Goal: Task Accomplishment & Management: Complete application form

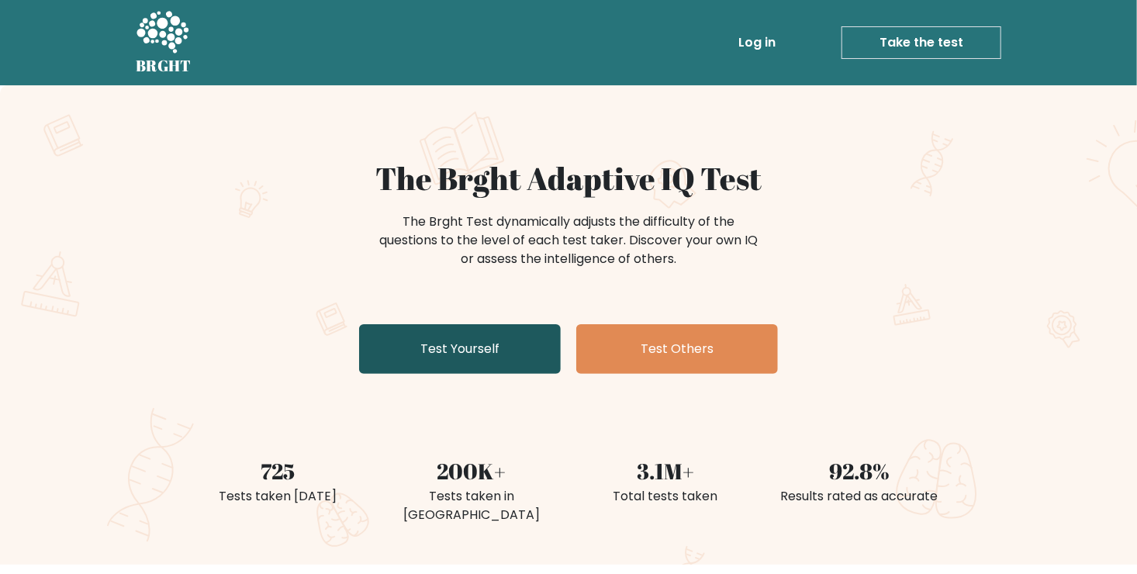
click at [464, 346] on link "Test Yourself" at bounding box center [460, 349] width 202 height 50
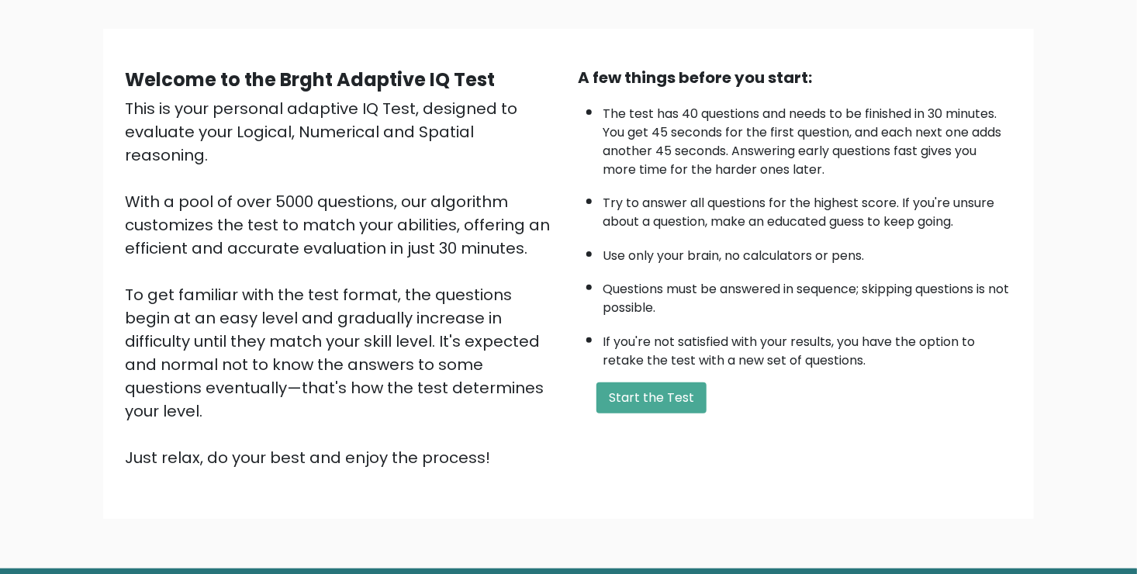
scroll to position [137, 0]
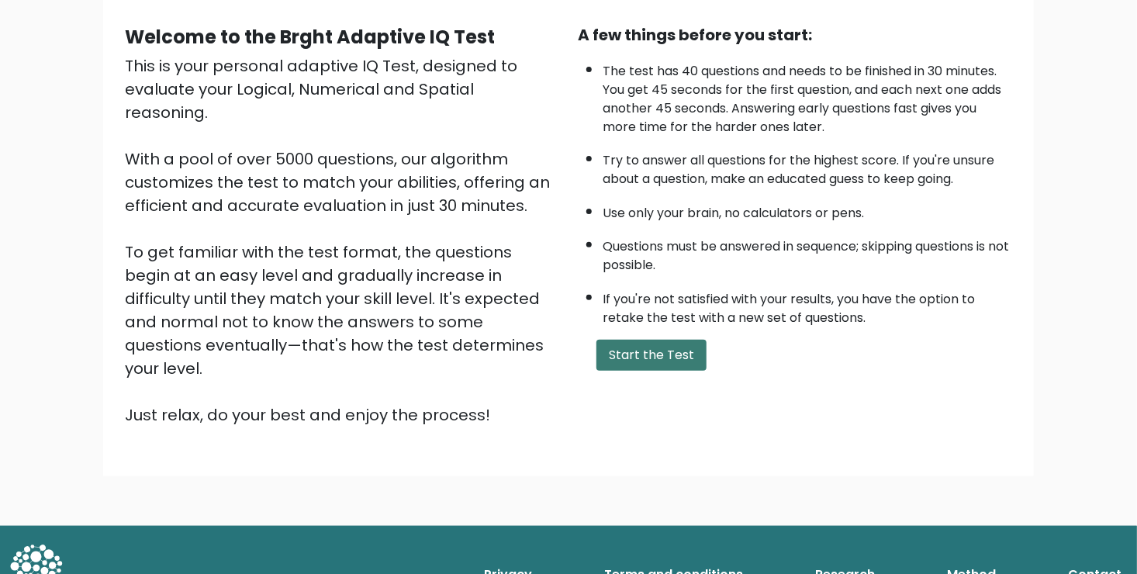
click at [690, 358] on button "Start the Test" at bounding box center [651, 355] width 110 height 31
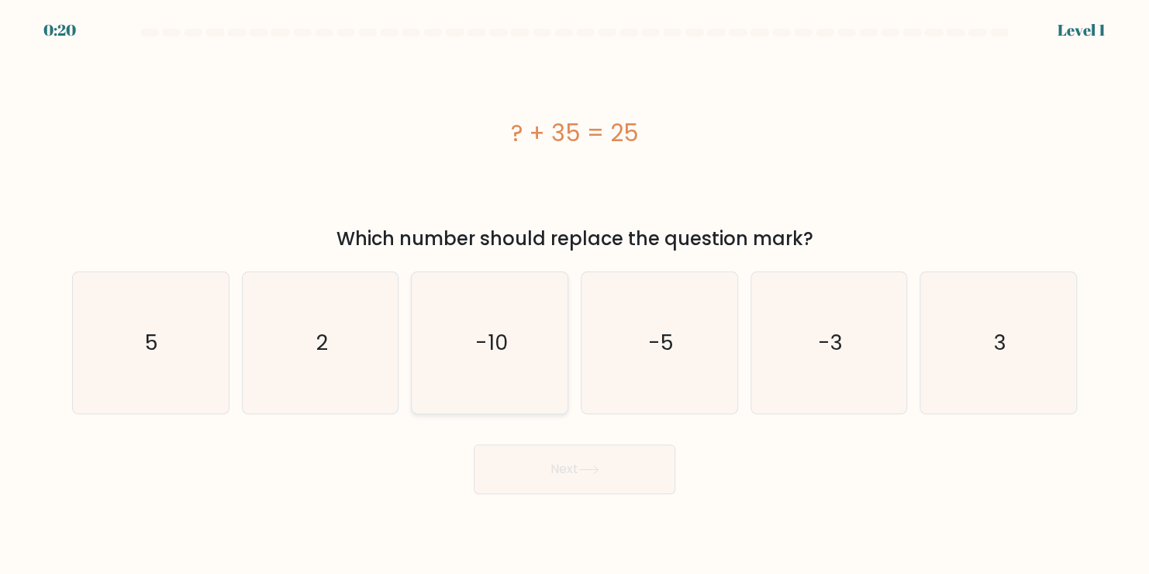
click at [467, 354] on icon "-10" at bounding box center [490, 342] width 141 height 141
click at [575, 295] on input "c. -10" at bounding box center [575, 291] width 1 height 8
radio input "true"
click at [628, 474] on button "Next" at bounding box center [575, 469] width 202 height 50
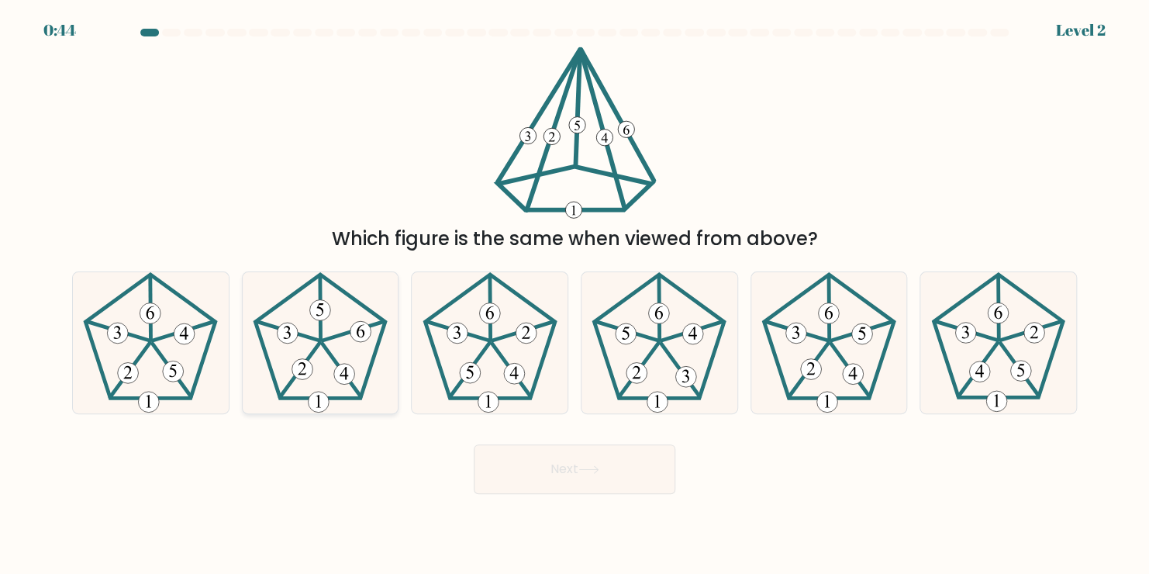
click at [340, 355] on icon at bounding box center [320, 342] width 141 height 141
click at [575, 295] on input "b." at bounding box center [575, 291] width 1 height 8
radio input "true"
click at [626, 470] on button "Next" at bounding box center [575, 469] width 202 height 50
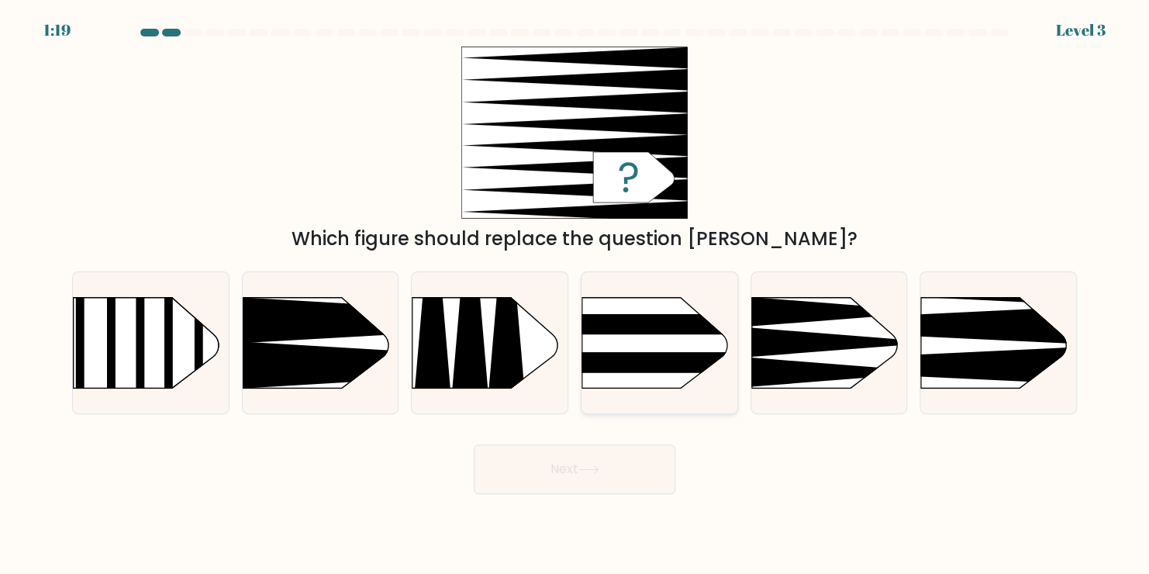
click at [621, 353] on rect at bounding box center [558, 362] width 406 height 20
click at [575, 295] on input "d." at bounding box center [575, 291] width 1 height 8
radio input "true"
click at [592, 468] on icon at bounding box center [589, 469] width 21 height 9
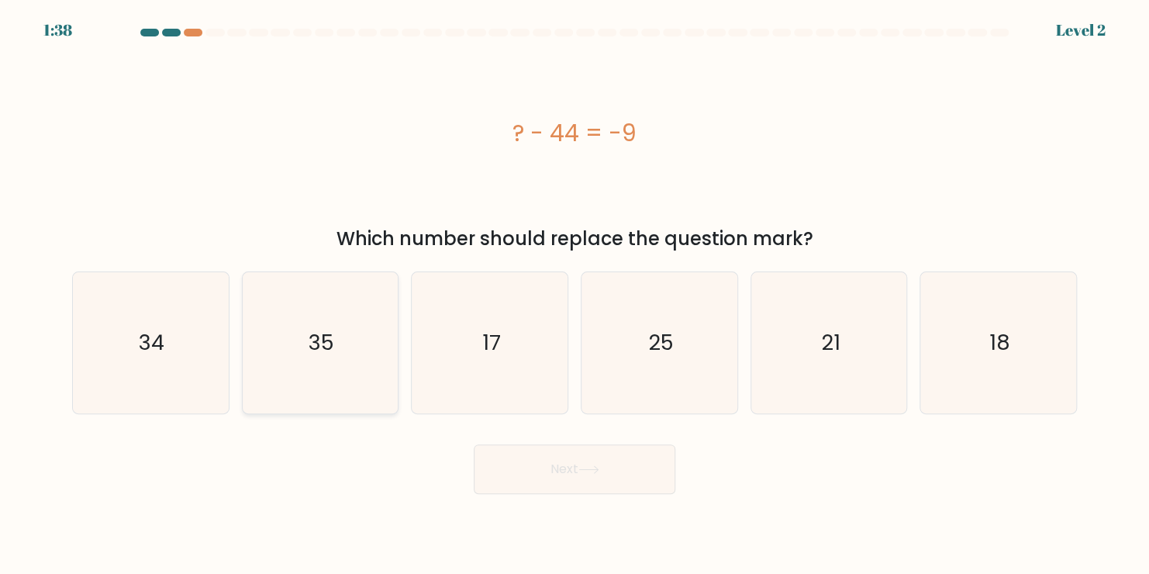
click at [295, 351] on icon "35" at bounding box center [320, 342] width 141 height 141
click at [575, 295] on input "b. 35" at bounding box center [575, 291] width 1 height 8
radio input "true"
click at [548, 475] on button "Next" at bounding box center [575, 469] width 202 height 50
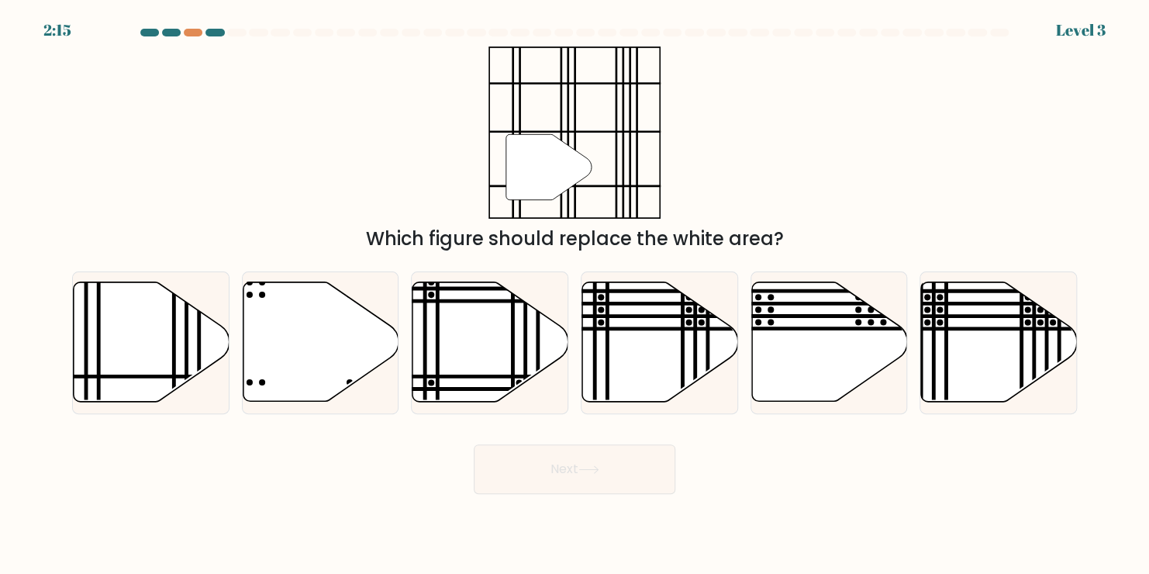
drag, startPoint x: 547, startPoint y: 179, endPoint x: 527, endPoint y: 189, distance: 21.9
click at [546, 178] on icon at bounding box center [548, 166] width 85 height 65
click at [129, 361] on icon at bounding box center [152, 341] width 156 height 119
click at [575, 295] on input "a." at bounding box center [575, 291] width 1 height 8
radio input "true"
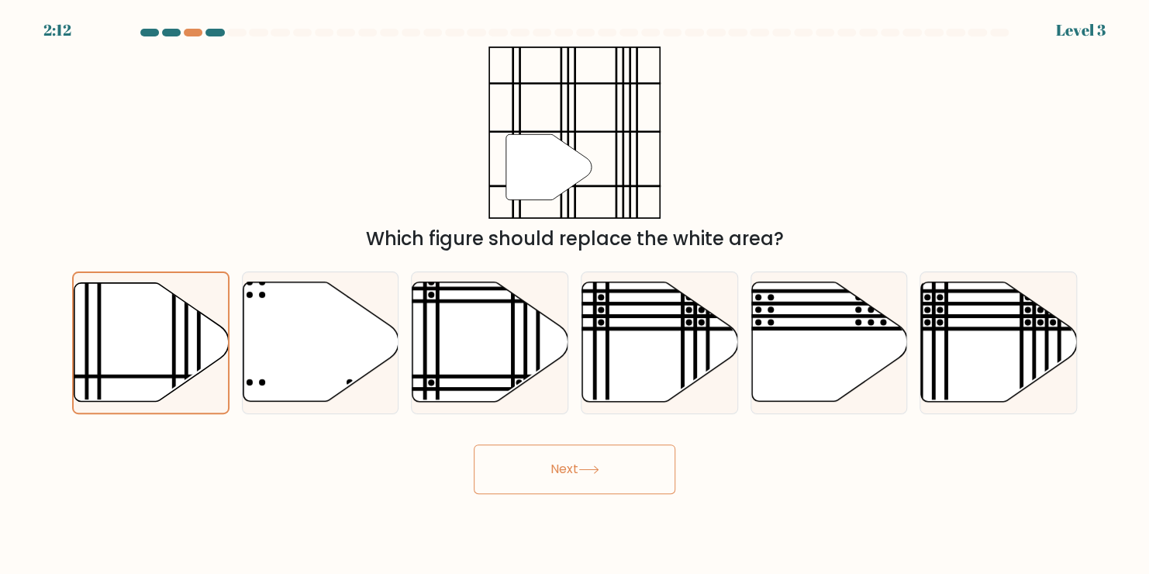
click at [593, 485] on button "Next" at bounding box center [575, 469] width 202 height 50
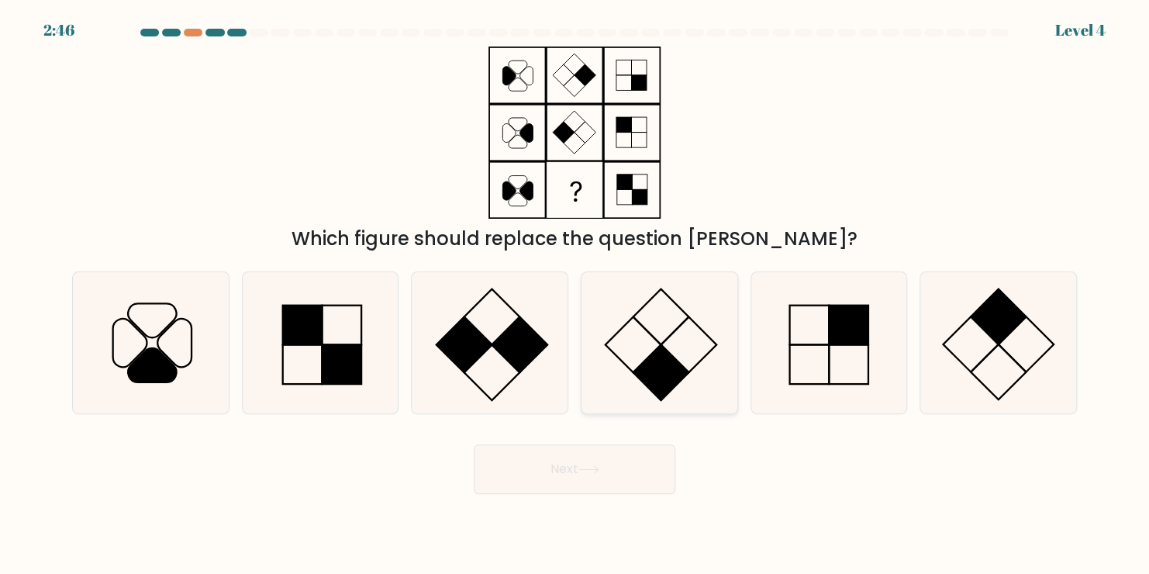
click at [634, 334] on icon at bounding box center [659, 342] width 141 height 141
click at [575, 295] on input "d." at bounding box center [575, 291] width 1 height 8
radio input "true"
click at [578, 483] on button "Next" at bounding box center [575, 469] width 202 height 50
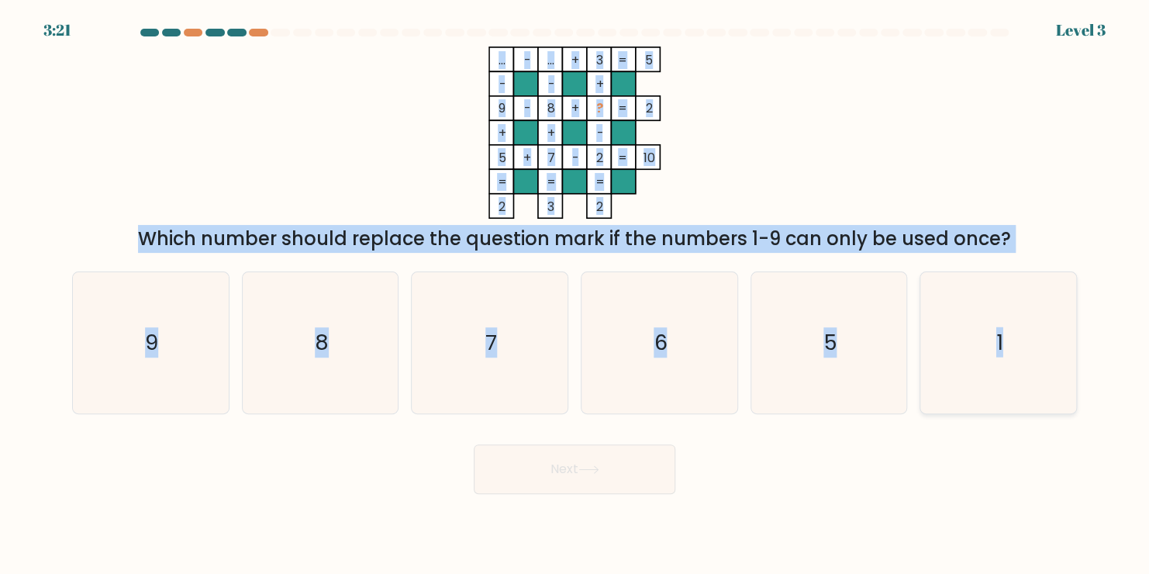
drag, startPoint x: 467, startPoint y: 43, endPoint x: 1043, endPoint y: 388, distance: 671.3
click at [1043, 388] on form at bounding box center [574, 261] width 1149 height 465
copy form "... - ... + 3 5 - - + 9 - 8 + ? 2 + + - 5 + 7 - 2 = 10 = = = = 2 3 2 = Which nu…"
click at [891, 64] on div "... - ... + 3 5 - - + 9 - 8 + ? 2 + + - 5 + 7 - 2 = 10 = = = = 2 3 2 = Which nu…" at bounding box center [575, 150] width 1024 height 206
drag, startPoint x: 367, startPoint y: 36, endPoint x: 1025, endPoint y: 389, distance: 746.4
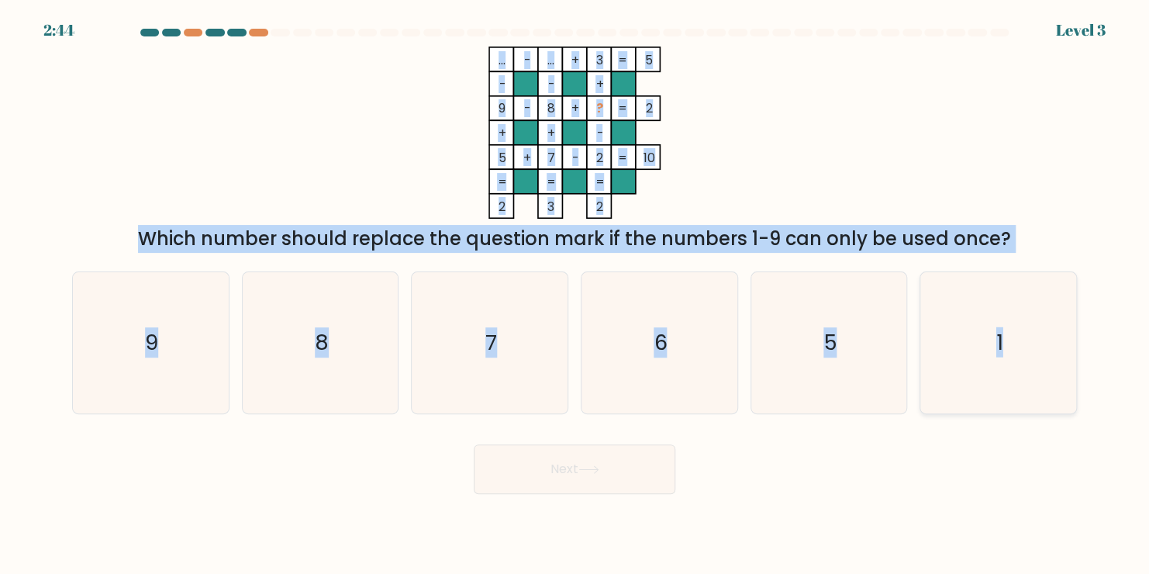
click at [1025, 389] on form at bounding box center [574, 261] width 1149 height 465
copy form "... - ... + 3 5 - - + 9 - 8 + ? 2 + + - 5 + 7 - 2 = 10 = = = = 2 3 2 = Which nu…"
click at [348, 99] on icon "... - ... + 3 5 - - + 9 - 8 + ? 2 + + - 5 + 7 - 2 = 10 = = = = 2 3 2 =" at bounding box center [574, 133] width 465 height 172
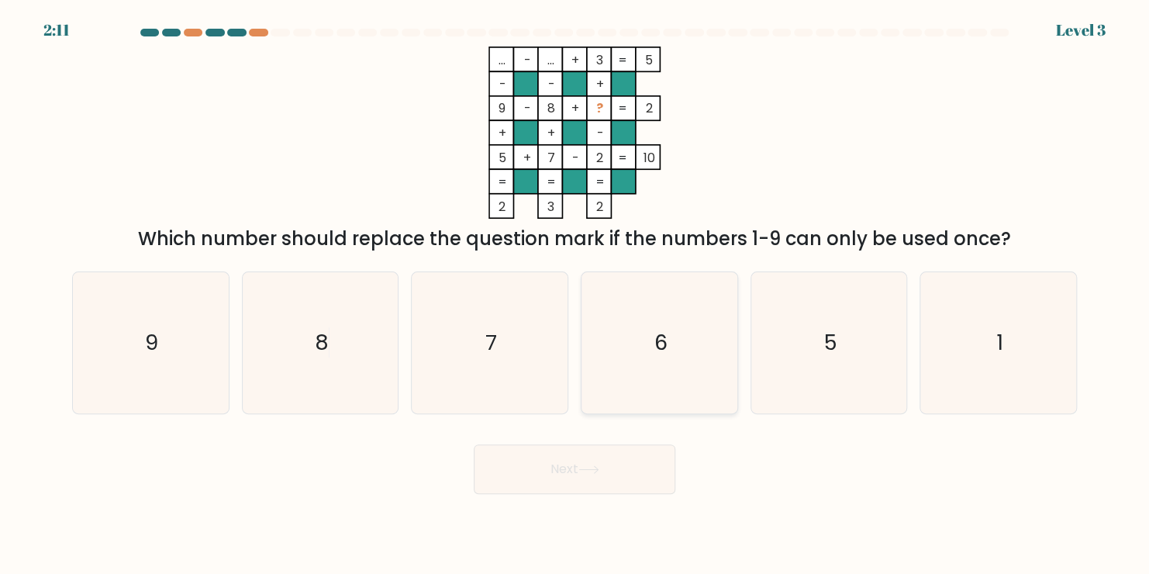
click at [681, 351] on icon "6" at bounding box center [659, 342] width 141 height 141
click at [575, 295] on input "d. 6" at bounding box center [575, 291] width 1 height 8
radio input "true"
click at [587, 478] on button "Next" at bounding box center [575, 469] width 202 height 50
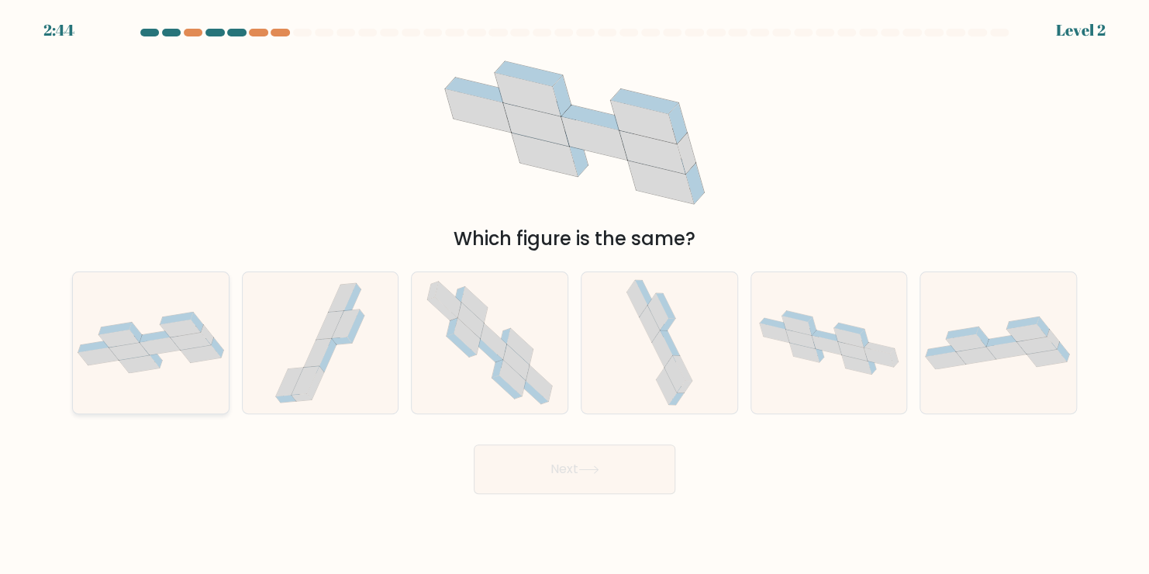
click at [154, 346] on icon at bounding box center [160, 346] width 40 height 18
click at [575, 295] on input "a." at bounding box center [575, 291] width 1 height 8
radio input "true"
click at [600, 471] on icon at bounding box center [589, 469] width 21 height 9
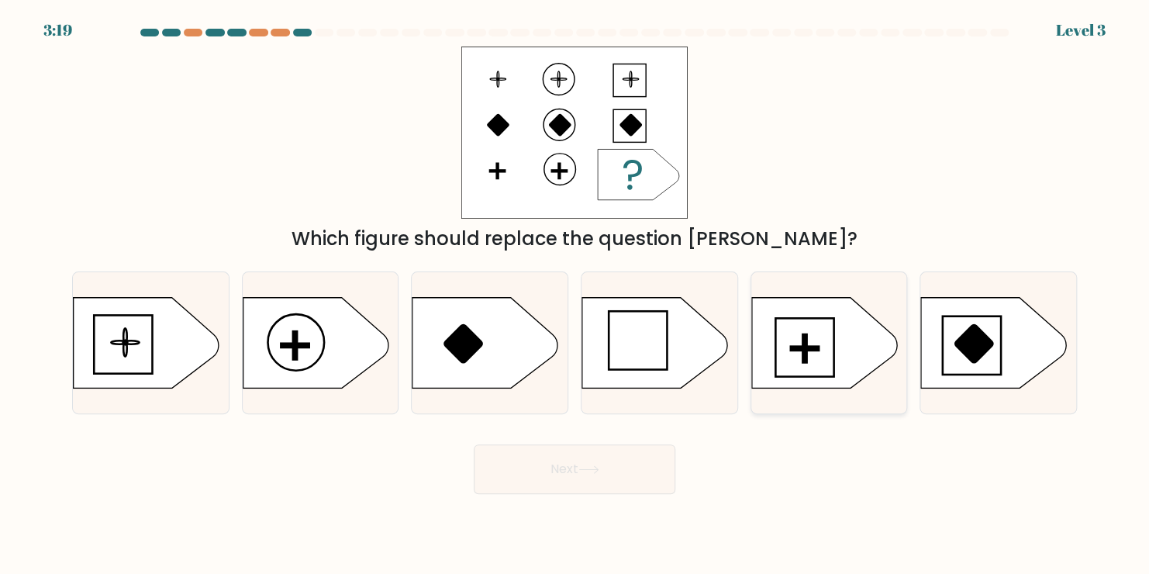
click at [828, 356] on icon at bounding box center [825, 342] width 146 height 91
click at [575, 295] on input "e." at bounding box center [575, 291] width 1 height 8
radio input "true"
click at [334, 352] on icon at bounding box center [316, 342] width 146 height 91
click at [575, 295] on input "b." at bounding box center [575, 291] width 1 height 8
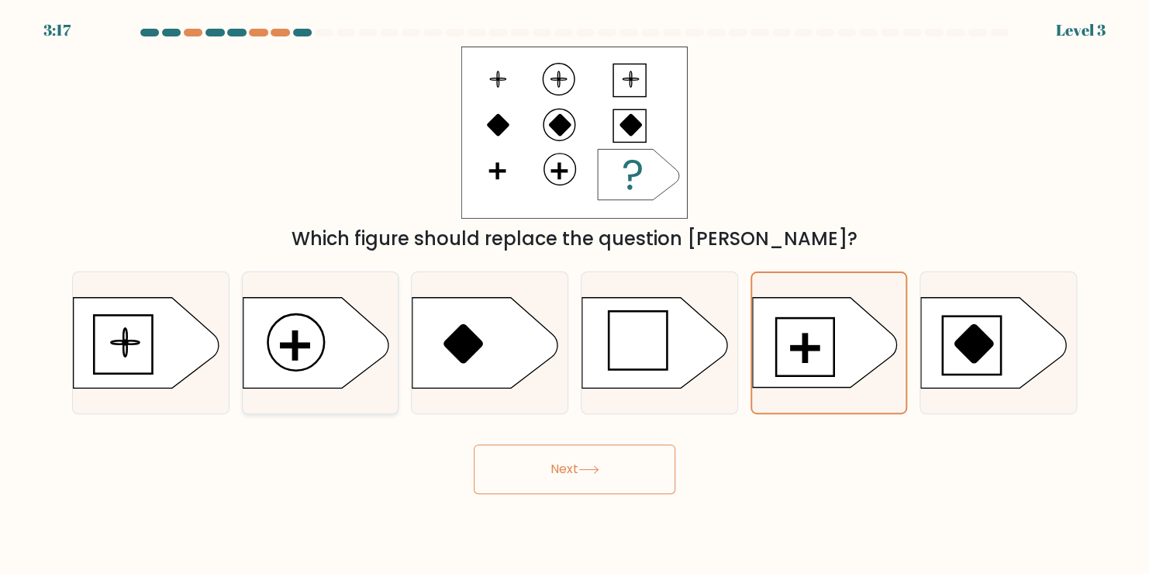
radio input "true"
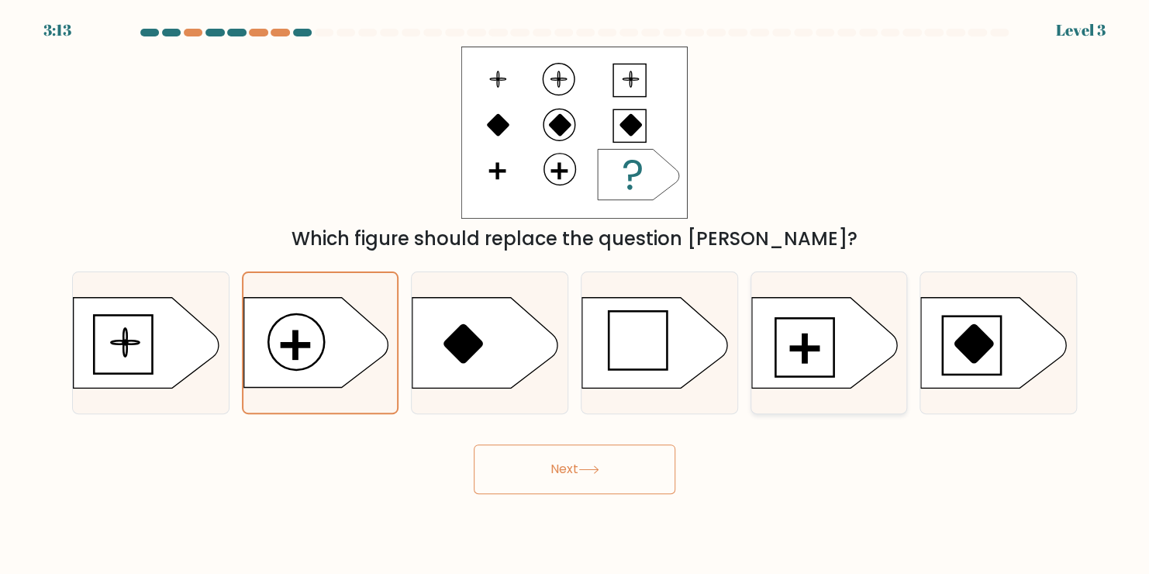
click at [814, 337] on icon at bounding box center [825, 342] width 146 height 91
click at [575, 295] on input "e." at bounding box center [575, 291] width 1 height 8
radio input "true"
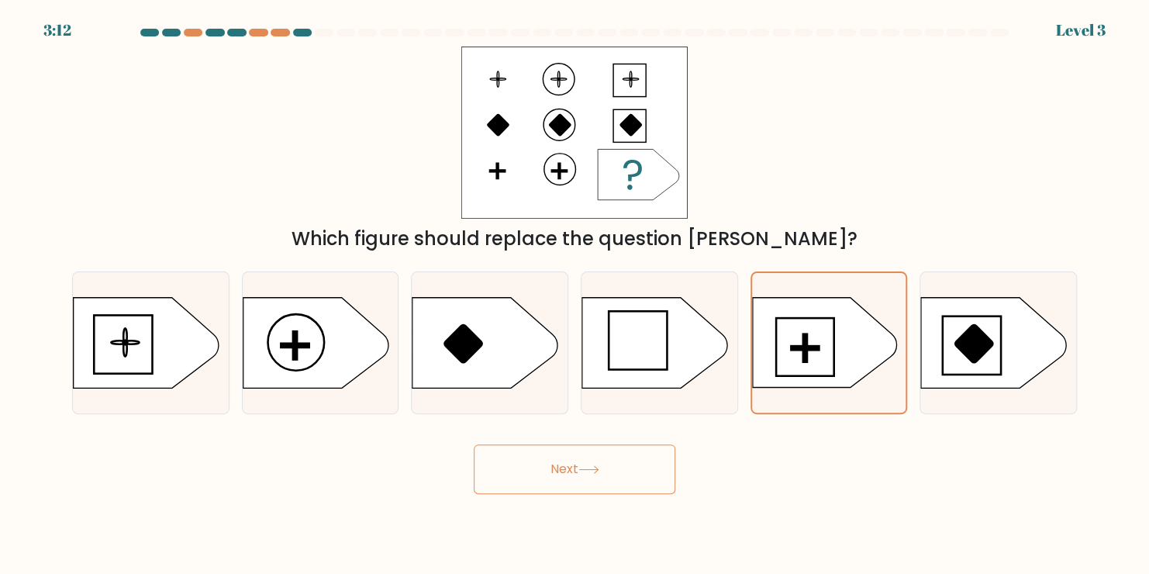
click at [621, 461] on button "Next" at bounding box center [575, 469] width 202 height 50
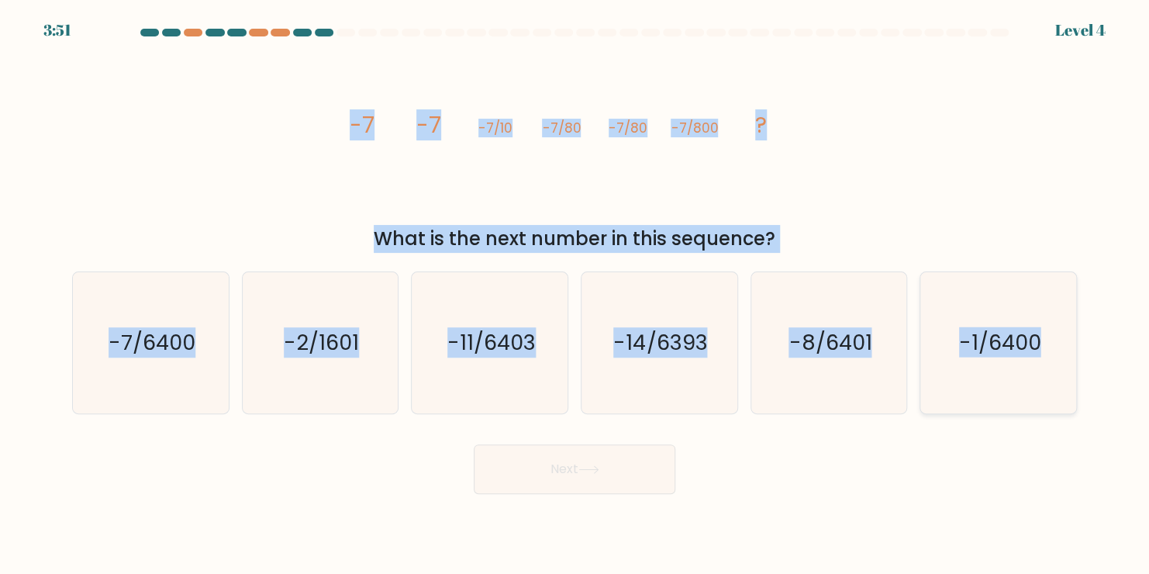
drag, startPoint x: 320, startPoint y: 119, endPoint x: 1064, endPoint y: 375, distance: 786.6
click at [1064, 375] on form at bounding box center [574, 261] width 1149 height 465
copy form "-7 -7 -7/10 -7/80 -7/80 -7/800 ? What is the next number in this sequence? a. -…"
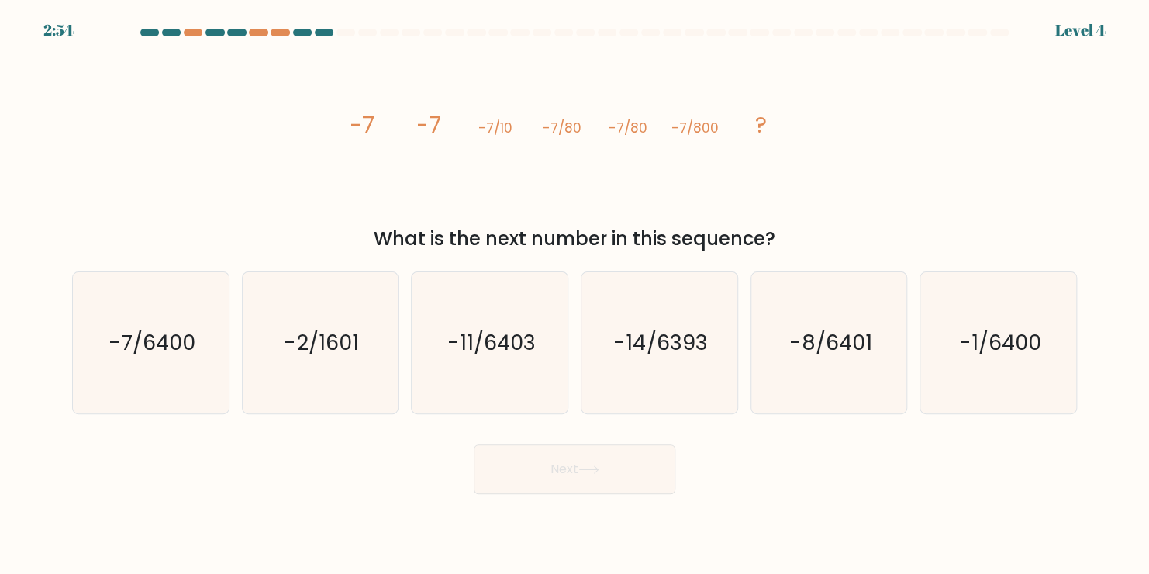
click at [442, 504] on body "2:54 Level 4" at bounding box center [574, 287] width 1149 height 574
click at [147, 366] on icon "-7/6400" at bounding box center [150, 342] width 141 height 141
click at [575, 295] on input "a. -7/6400" at bounding box center [575, 291] width 1 height 8
radio input "true"
click at [627, 476] on button "Next" at bounding box center [575, 469] width 202 height 50
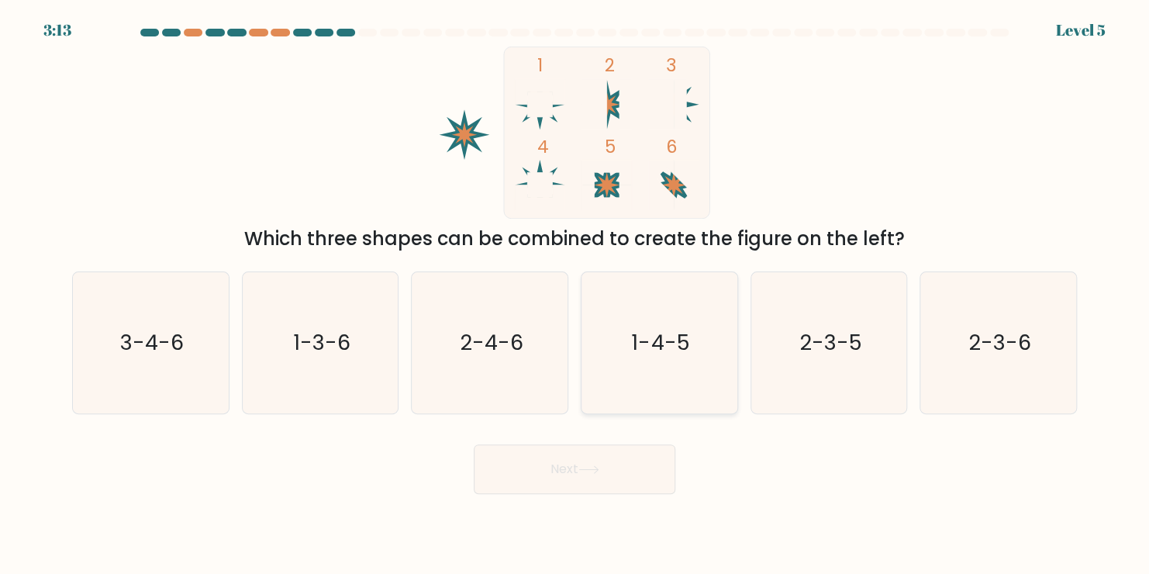
click at [683, 354] on text "1-4-5" at bounding box center [661, 342] width 58 height 30
click at [575, 295] on input "d. 1-4-5" at bounding box center [575, 291] width 1 height 8
radio input "true"
click at [609, 465] on button "Next" at bounding box center [575, 469] width 202 height 50
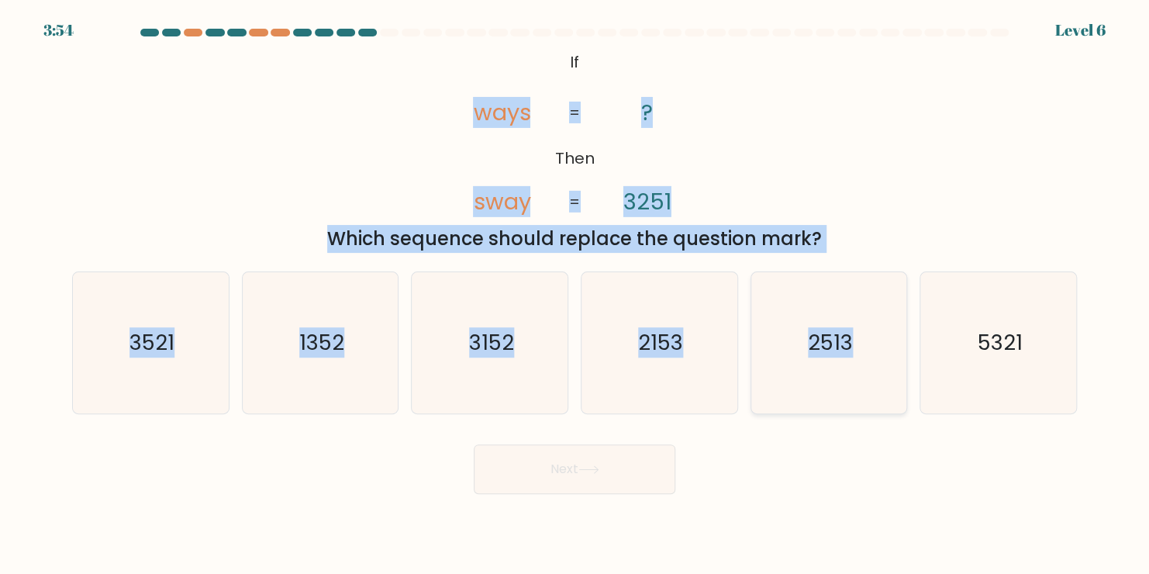
drag, startPoint x: 436, startPoint y: 59, endPoint x: 886, endPoint y: 275, distance: 498.9
click at [886, 275] on form "If ?" at bounding box center [574, 261] width 1149 height 465
drag, startPoint x: 886, startPoint y: 275, endPoint x: 966, endPoint y: 165, distance: 135.4
click at [966, 165] on div "@import url('[URL][DOMAIN_NAME]); If Then ways sway ? 3251 = = Which sequence s…" at bounding box center [575, 150] width 1024 height 206
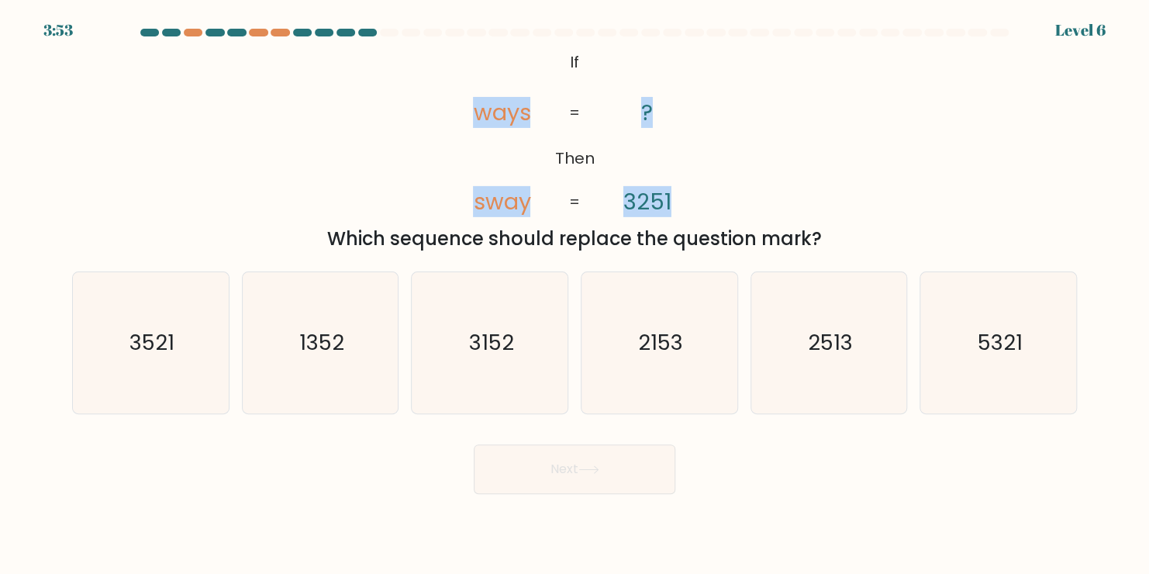
click at [964, 164] on div "@import url('[URL][DOMAIN_NAME]); If Then ways sway ? 3251 = = Which sequence s…" at bounding box center [575, 150] width 1024 height 206
click at [725, 147] on div "@import url('[URL][DOMAIN_NAME]); If Then ways sway ? 3251 = = Which sequence s…" at bounding box center [575, 150] width 1024 height 206
drag, startPoint x: 548, startPoint y: 53, endPoint x: 454, endPoint y: 93, distance: 102.9
click at [454, 93] on icon "@import url('[URL][DOMAIN_NAME]); If Then ways sway ? 3251 = =" at bounding box center [574, 133] width 279 height 172
click at [547, 47] on icon "@import url('[URL][DOMAIN_NAME]); If Then ways sway ? 3251 = =" at bounding box center [574, 133] width 279 height 172
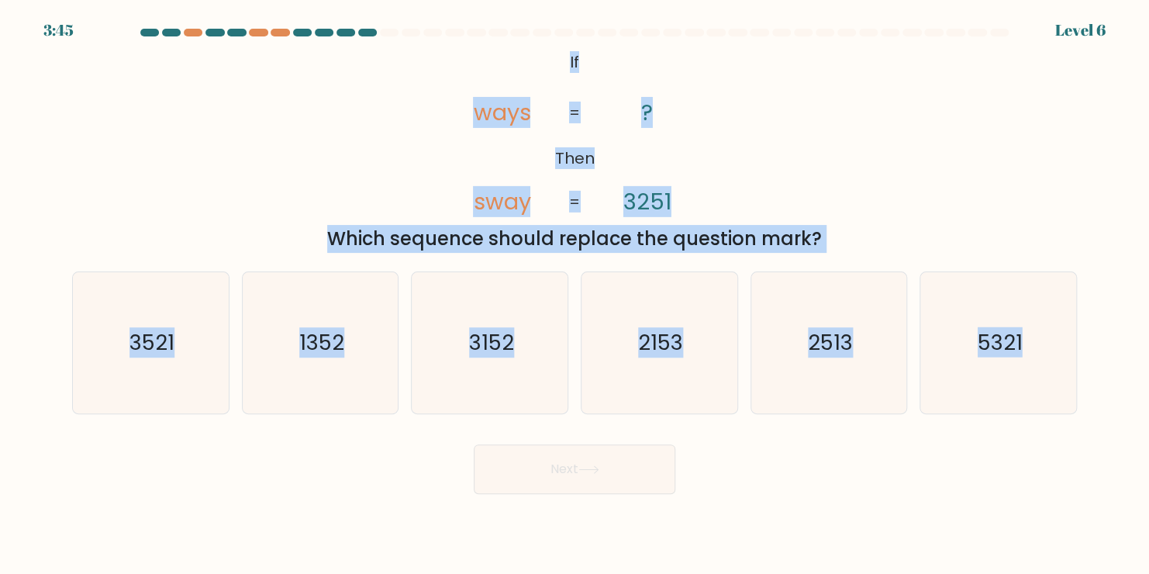
drag, startPoint x: 561, startPoint y: 56, endPoint x: 1119, endPoint y: 384, distance: 647.7
click at [1119, 384] on form "If ?" at bounding box center [574, 261] width 1149 height 465
copy form "If Then ways sway ? 3251 = = Which sequence should replace the question mark? a…"
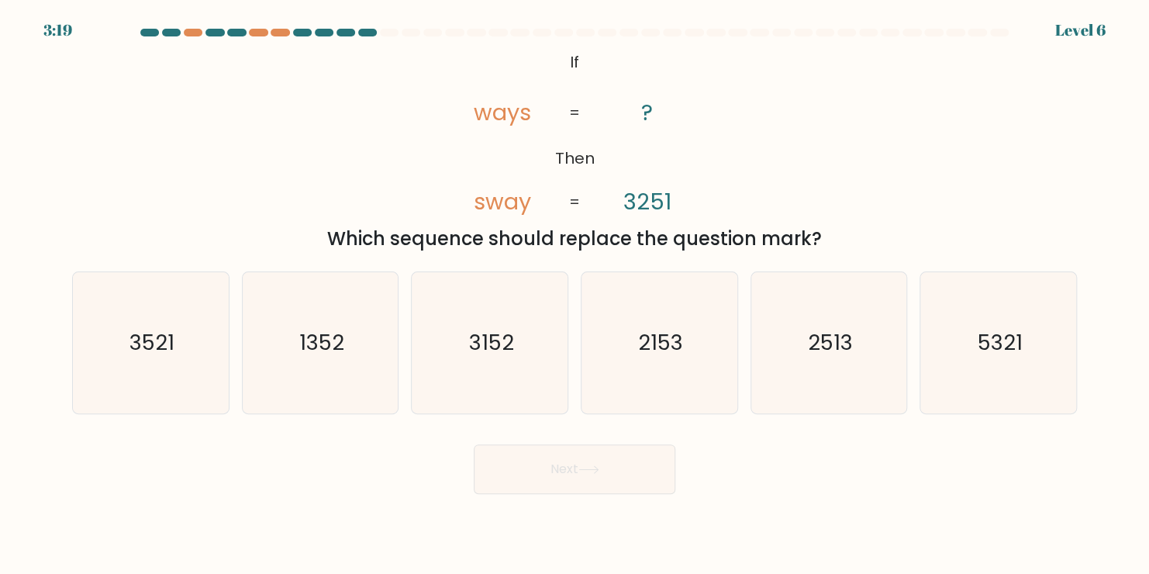
click at [807, 521] on body "3:19 Level 6 If" at bounding box center [574, 287] width 1149 height 574
click at [863, 369] on icon "2513" at bounding box center [829, 342] width 141 height 141
click at [575, 295] on input "e. 2513" at bounding box center [575, 291] width 1 height 8
radio input "true"
click at [651, 478] on button "Next" at bounding box center [575, 469] width 202 height 50
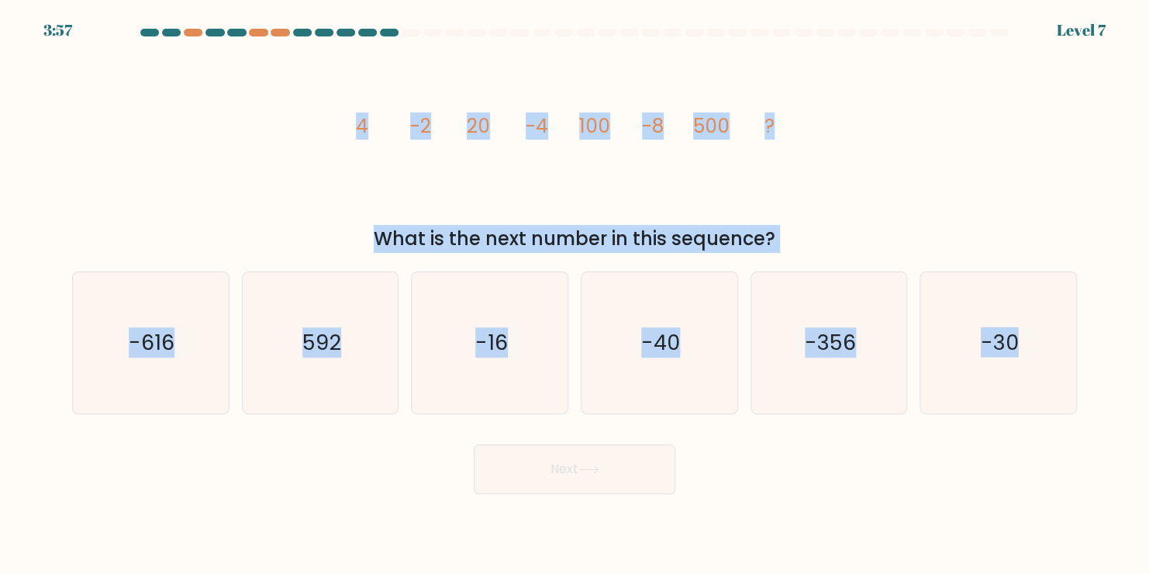
drag, startPoint x: 358, startPoint y: 123, endPoint x: 1090, endPoint y: 383, distance: 777.2
click at [1090, 383] on form at bounding box center [574, 261] width 1149 height 465
copy form "4 -2 20 -4 100 -8 500 ? What is the next number in this sequence? a. -616 b. 59…"
click at [302, 137] on div "image/svg+xml 4 -2 20 -4 100 -8 500 ? What is the next number in this sequence?" at bounding box center [575, 150] width 1024 height 206
drag, startPoint x: 354, startPoint y: 114, endPoint x: 1116, endPoint y: 409, distance: 816.7
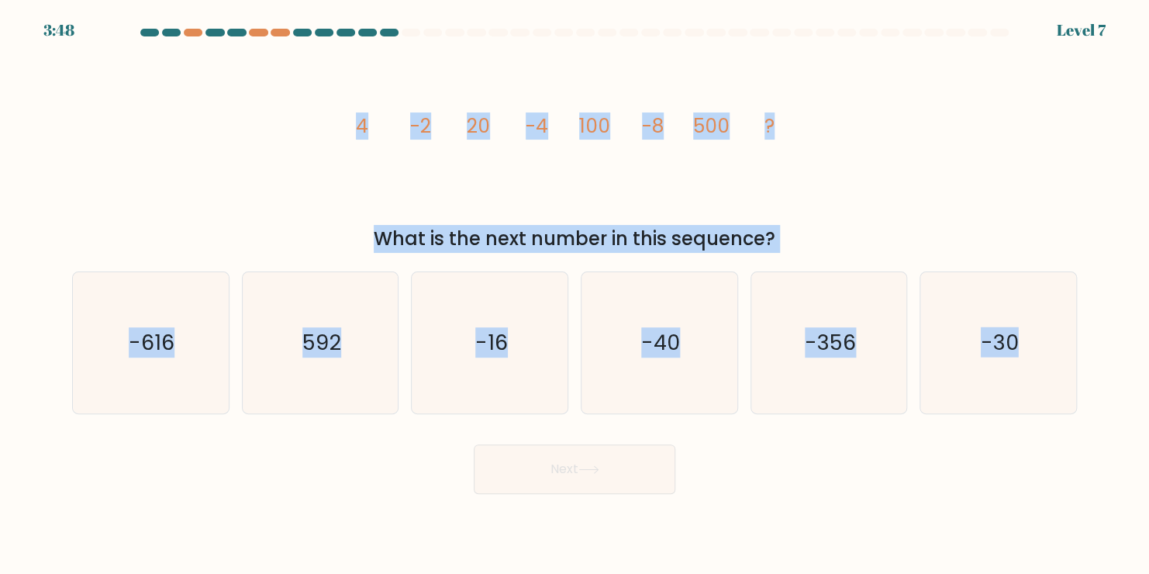
click at [1116, 409] on form at bounding box center [574, 261] width 1149 height 465
copy form "4 -2 20 -4 100 -8 500 ? What is the next number in this sequence? a. -616 b. 59…"
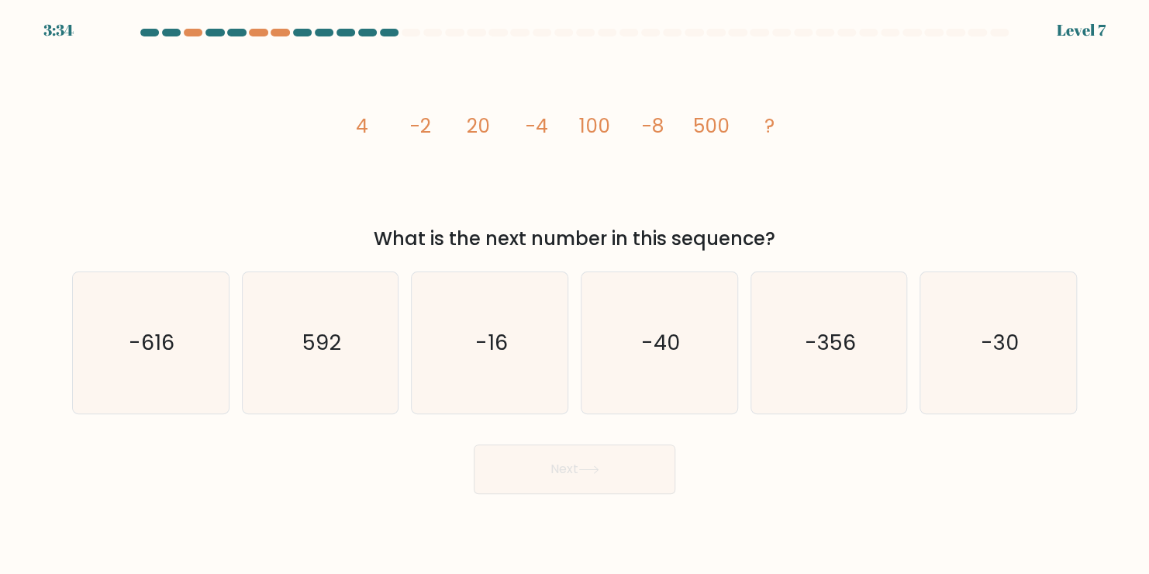
click at [817, 479] on div "Next" at bounding box center [575, 463] width 1024 height 61
click at [482, 362] on icon "-16" at bounding box center [490, 342] width 141 height 141
click at [575, 295] on input "c. -16" at bounding box center [575, 291] width 1 height 8
radio input "true"
click at [548, 472] on button "Next" at bounding box center [575, 469] width 202 height 50
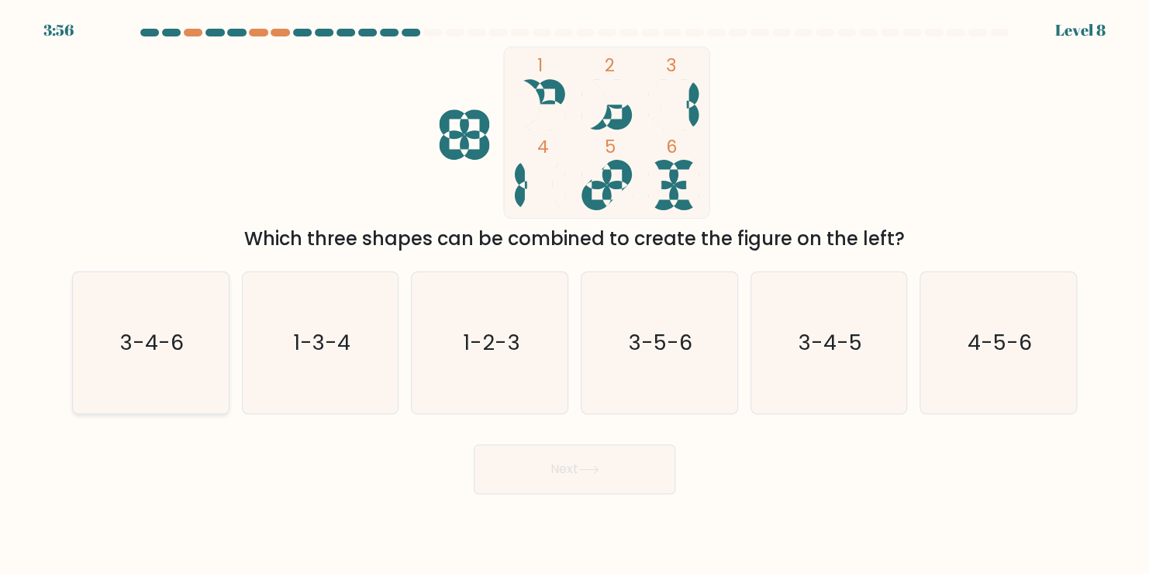
click at [176, 380] on icon "3-4-6" at bounding box center [150, 342] width 141 height 141
click at [575, 295] on input "a. 3-4-6" at bounding box center [575, 291] width 1 height 8
radio input "true"
click at [606, 455] on button "Next" at bounding box center [575, 469] width 202 height 50
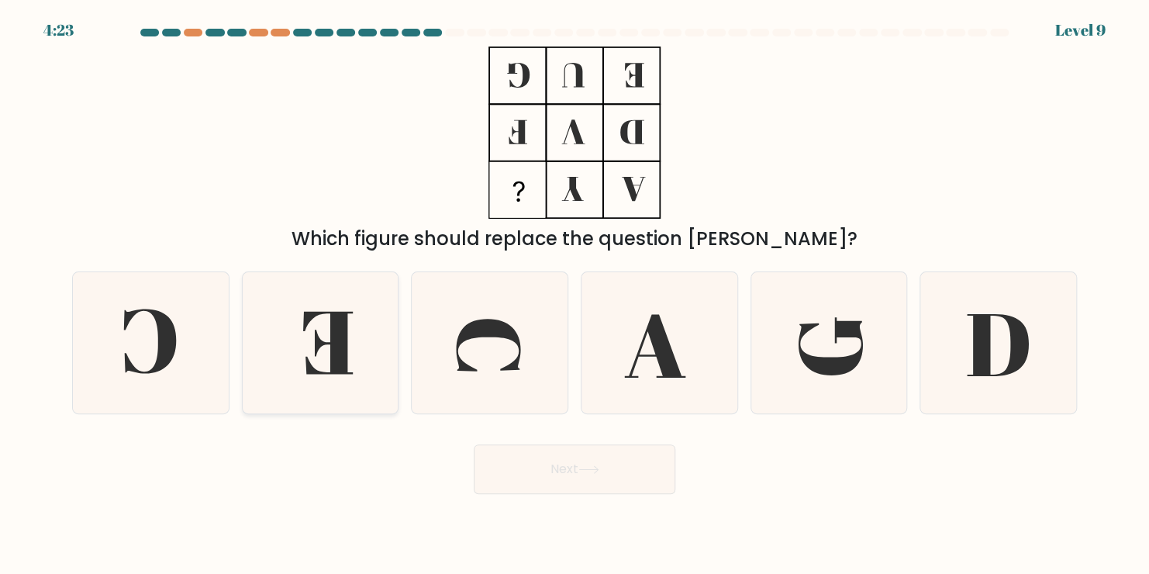
click at [294, 344] on icon at bounding box center [320, 342] width 141 height 141
click at [575, 295] on input "b." at bounding box center [575, 291] width 1 height 8
radio input "true"
click at [600, 459] on button "Next" at bounding box center [575, 469] width 202 height 50
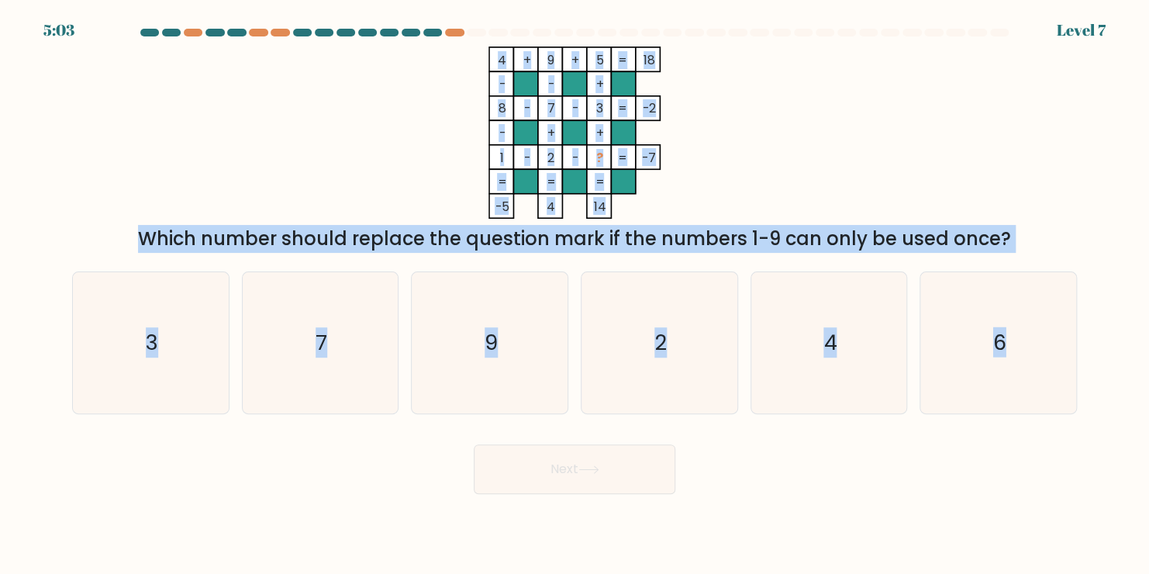
drag, startPoint x: 480, startPoint y: 53, endPoint x: 1089, endPoint y: 341, distance: 673.8
click at [1089, 341] on form at bounding box center [574, 261] width 1149 height 465
click at [916, 99] on div "4 + 9 + 5 18 - - + 8 - 7 - 3 -2 - + + 1 - 2 - ? = -7 = = = = -5 4 14 = Which nu…" at bounding box center [575, 150] width 1024 height 206
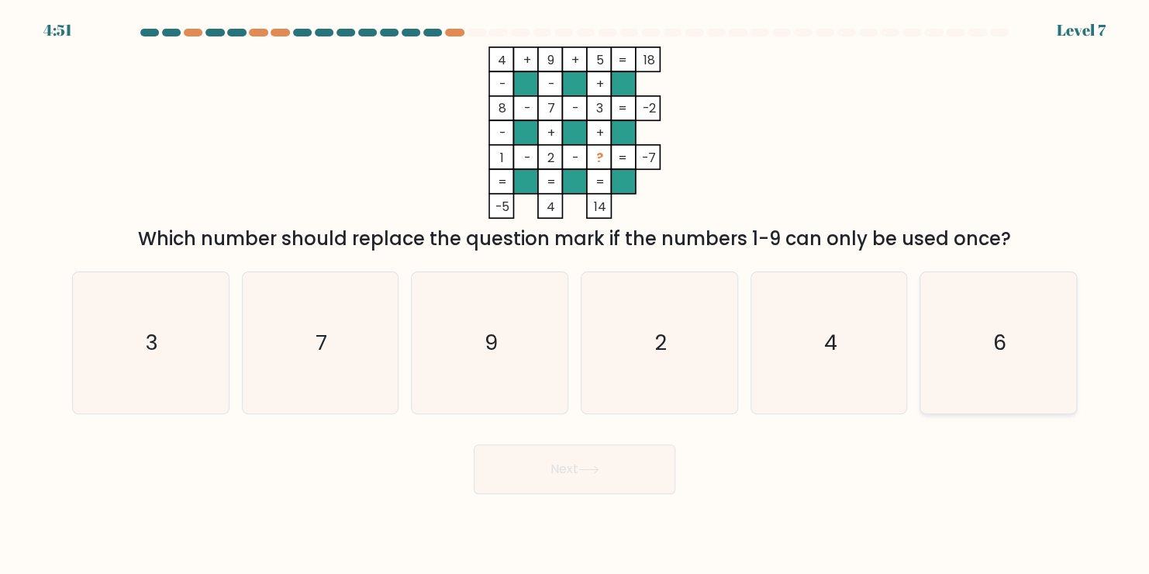
click at [986, 366] on icon "6" at bounding box center [998, 342] width 141 height 141
click at [575, 295] on input "f. 6" at bounding box center [575, 291] width 1 height 8
radio input "true"
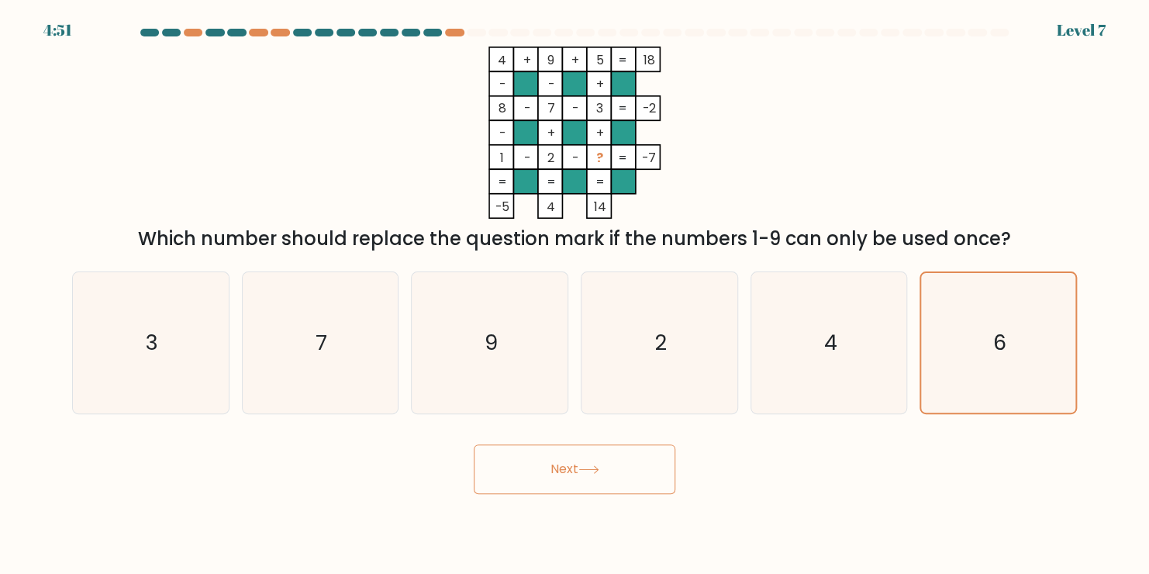
click at [624, 472] on button "Next" at bounding box center [575, 469] width 202 height 50
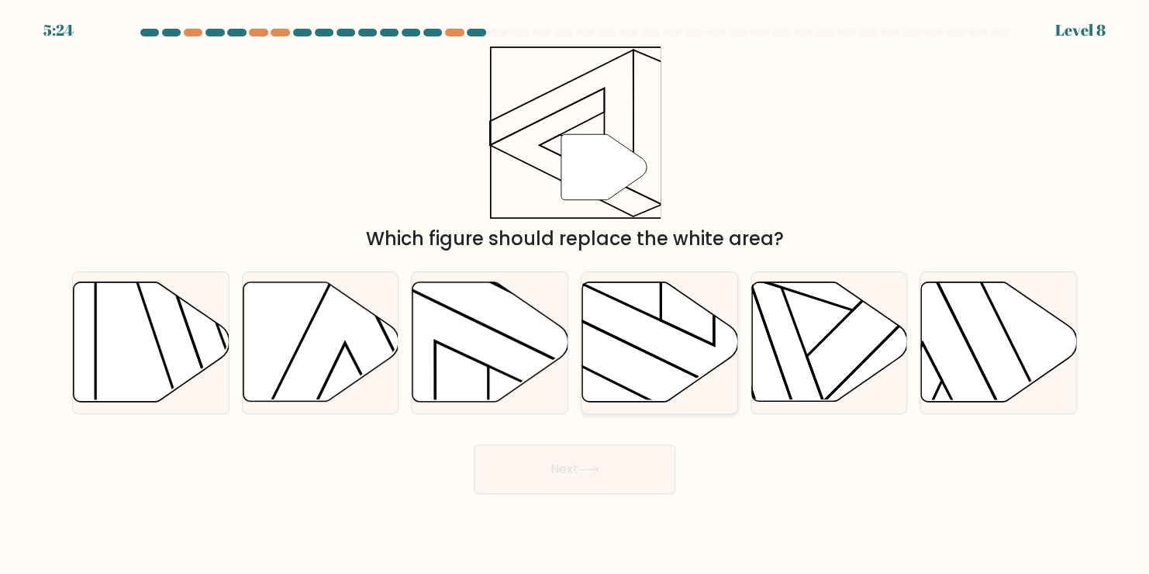
click at [640, 334] on icon at bounding box center [660, 341] width 156 height 119
click at [575, 295] on input "d." at bounding box center [575, 291] width 1 height 8
radio input "true"
click at [593, 477] on button "Next" at bounding box center [575, 469] width 202 height 50
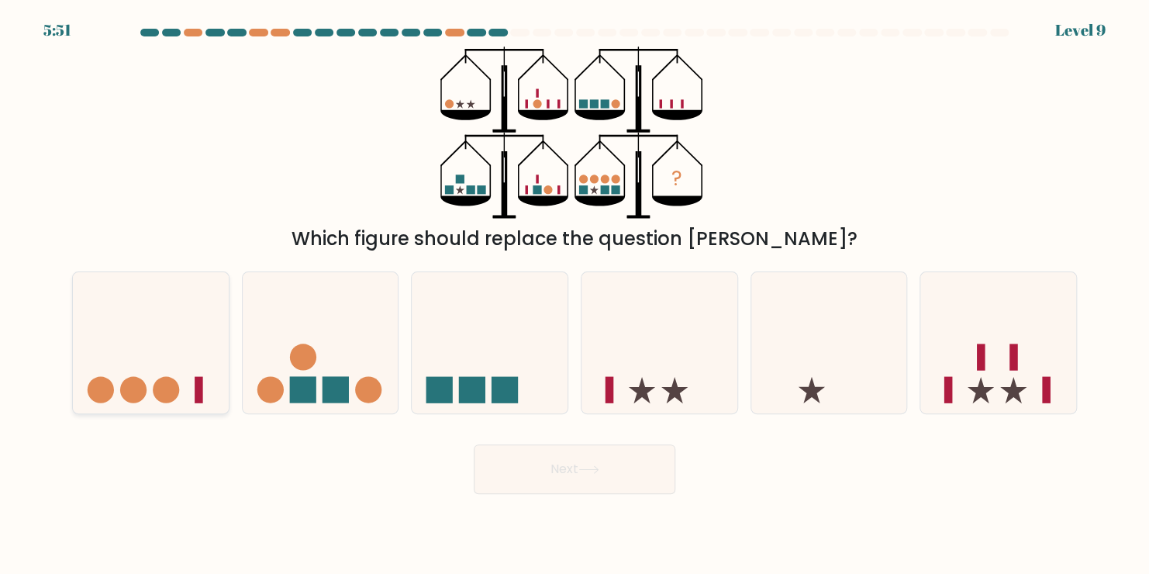
click at [164, 363] on icon at bounding box center [151, 342] width 156 height 129
click at [575, 295] on input "a." at bounding box center [575, 291] width 1 height 8
radio input "true"
click at [550, 472] on button "Next" at bounding box center [575, 469] width 202 height 50
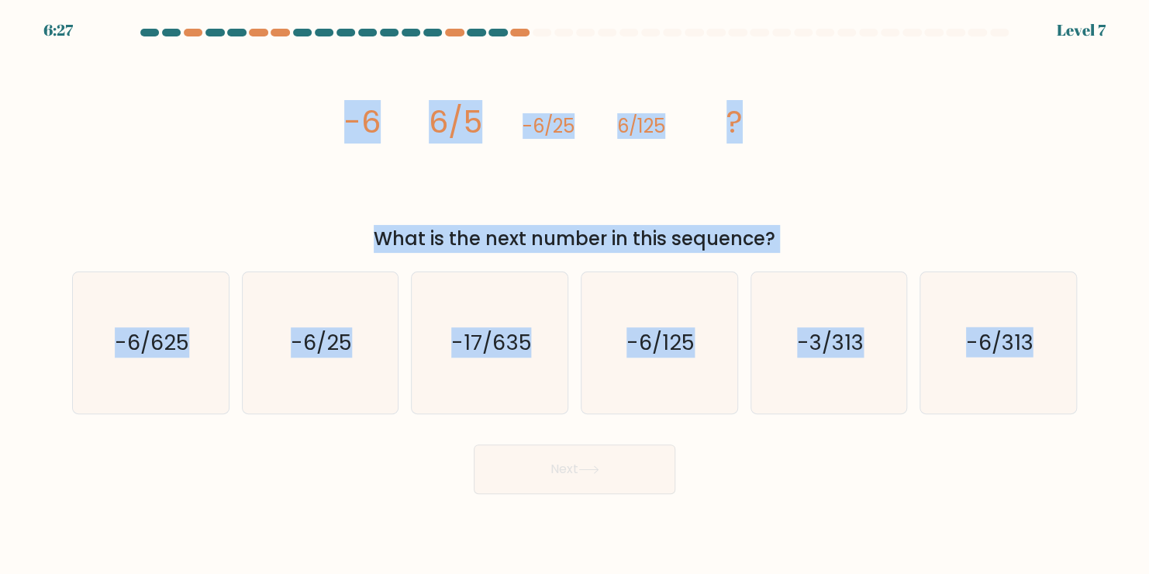
drag, startPoint x: 327, startPoint y: 114, endPoint x: 1044, endPoint y: 468, distance: 800.2
click at [1044, 468] on form at bounding box center [574, 261] width 1149 height 465
copy form "-6 6/5 -6/25 6/125 ? What is the next number in this sequence? a. -6/625 b. -6/…"
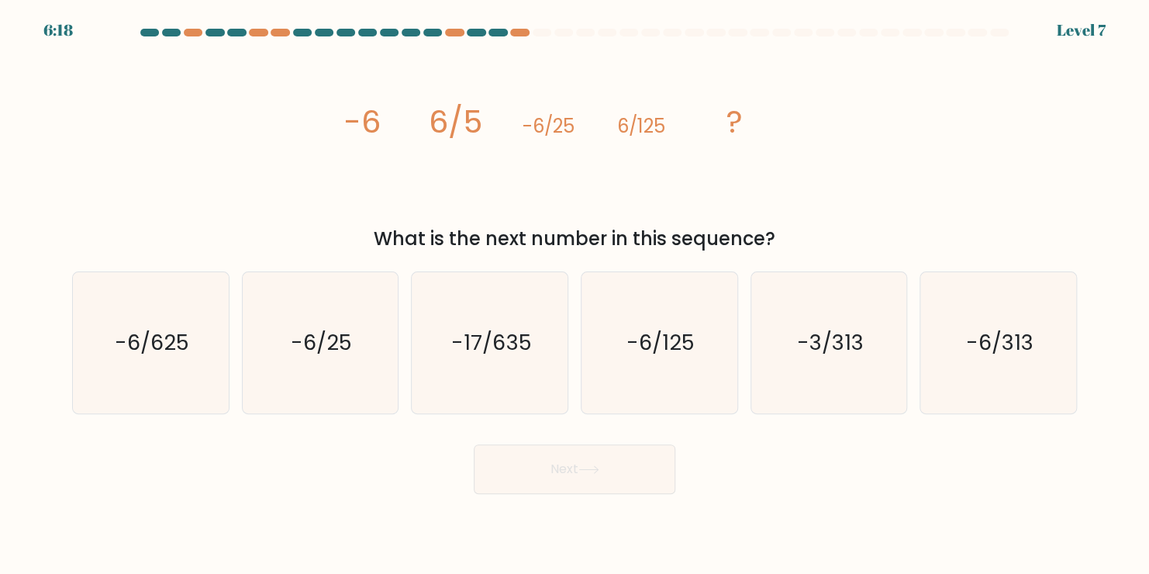
click at [445, 493] on div "Next" at bounding box center [575, 463] width 1024 height 61
click at [140, 341] on text "-6/625" at bounding box center [152, 342] width 74 height 30
click at [575, 295] on input "a. -6/625" at bounding box center [575, 291] width 1 height 8
radio input "true"
click at [603, 478] on button "Next" at bounding box center [575, 469] width 202 height 50
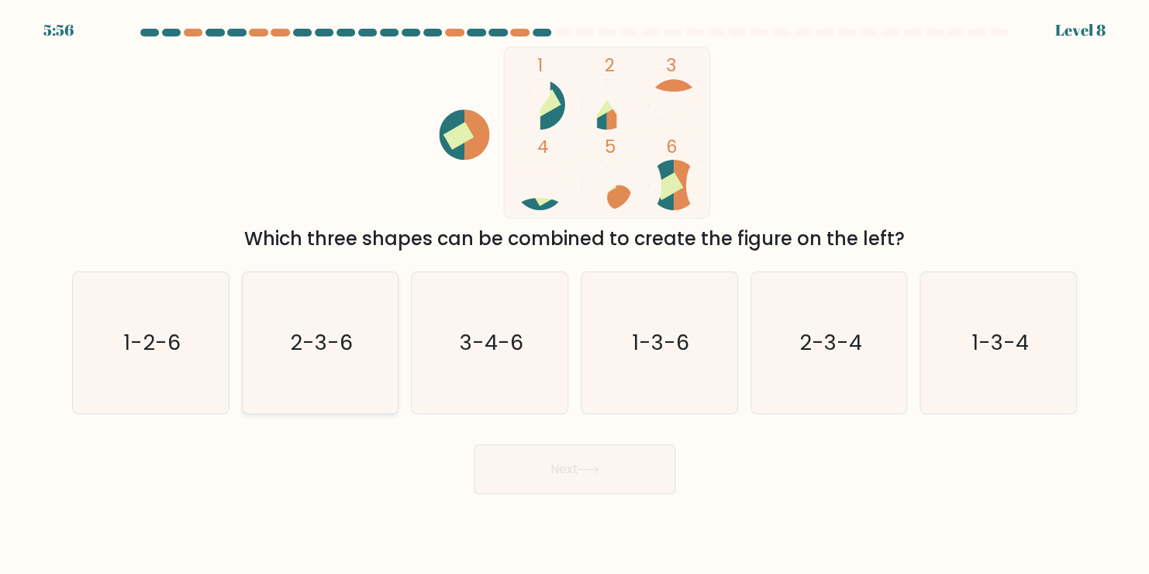
drag, startPoint x: 342, startPoint y: 361, endPoint x: 342, endPoint y: 377, distance: 15.5
click at [342, 360] on icon "2-3-6" at bounding box center [320, 342] width 141 height 141
click at [575, 295] on input "b. 2-3-6" at bounding box center [575, 291] width 1 height 8
radio input "true"
click at [569, 478] on button "Next" at bounding box center [575, 469] width 202 height 50
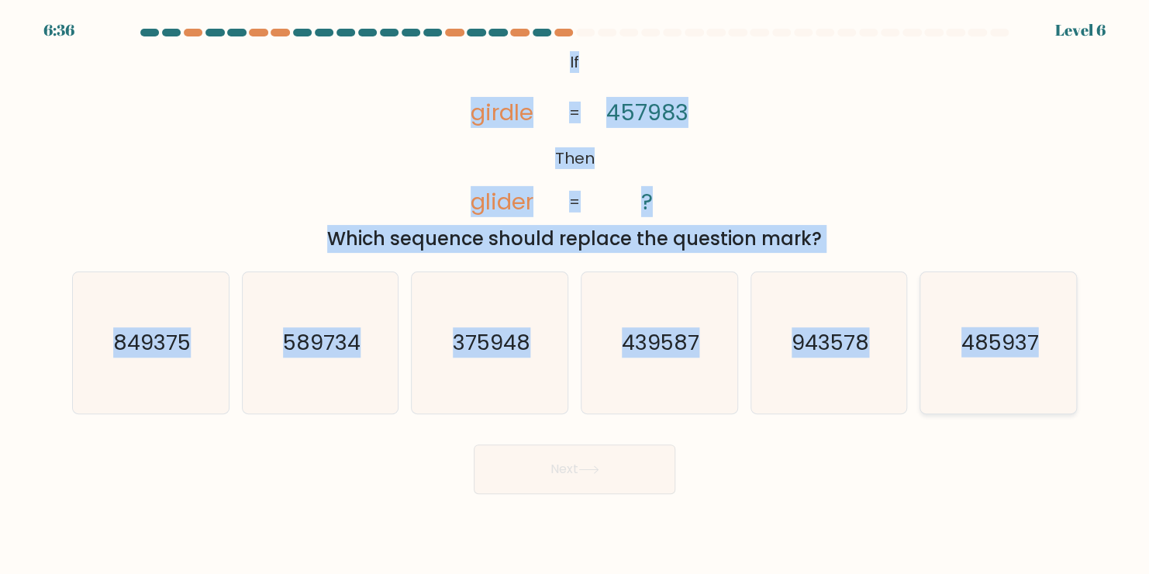
drag, startPoint x: 558, startPoint y: 57, endPoint x: 1060, endPoint y: 406, distance: 611.7
click at [1060, 406] on form "If ?" at bounding box center [574, 261] width 1149 height 465
copy form "If Then girdle glider 457983 ? = = Which sequence should replace the question m…"
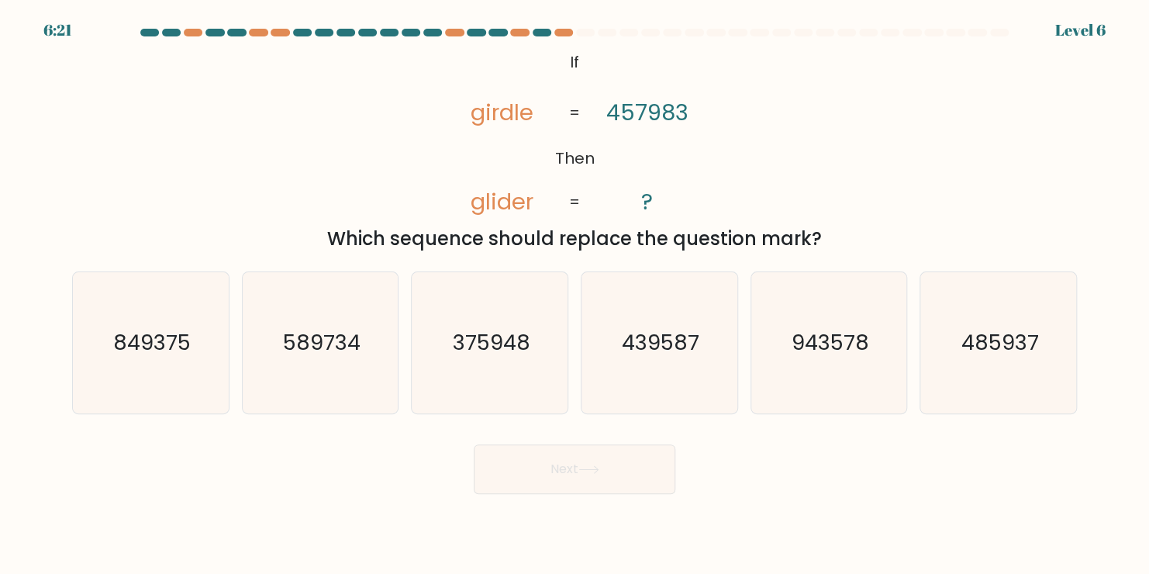
click at [410, 474] on div "Next" at bounding box center [575, 463] width 1024 height 61
drag, startPoint x: 982, startPoint y: 363, endPoint x: 959, endPoint y: 378, distance: 27.5
click at [981, 363] on icon "485937" at bounding box center [998, 342] width 141 height 141
click at [575, 295] on input "f. 485937" at bounding box center [575, 291] width 1 height 8
radio input "true"
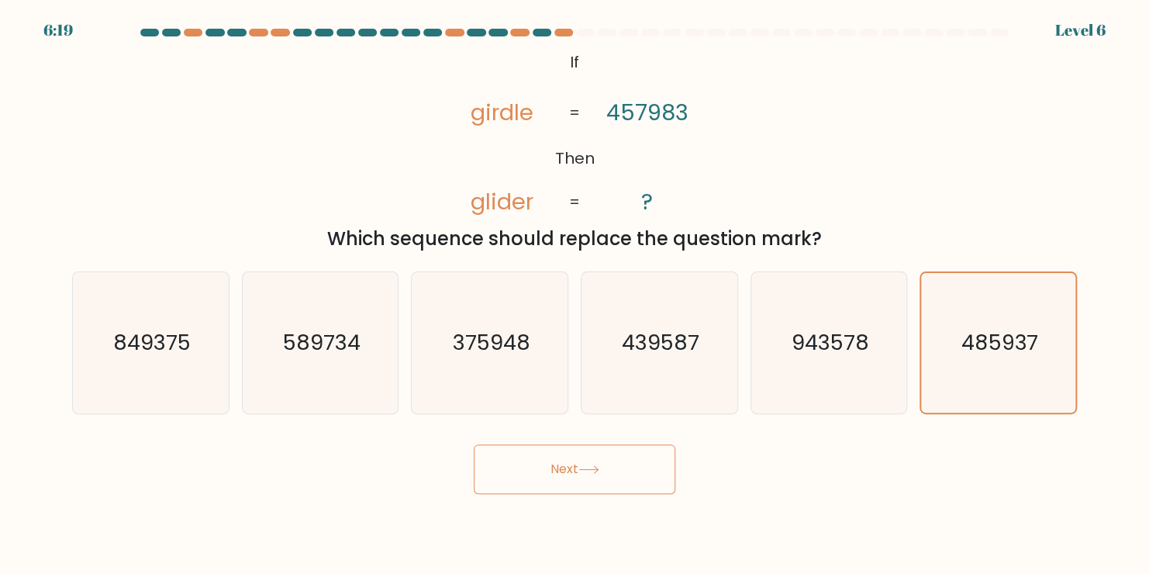
click at [631, 468] on button "Next" at bounding box center [575, 469] width 202 height 50
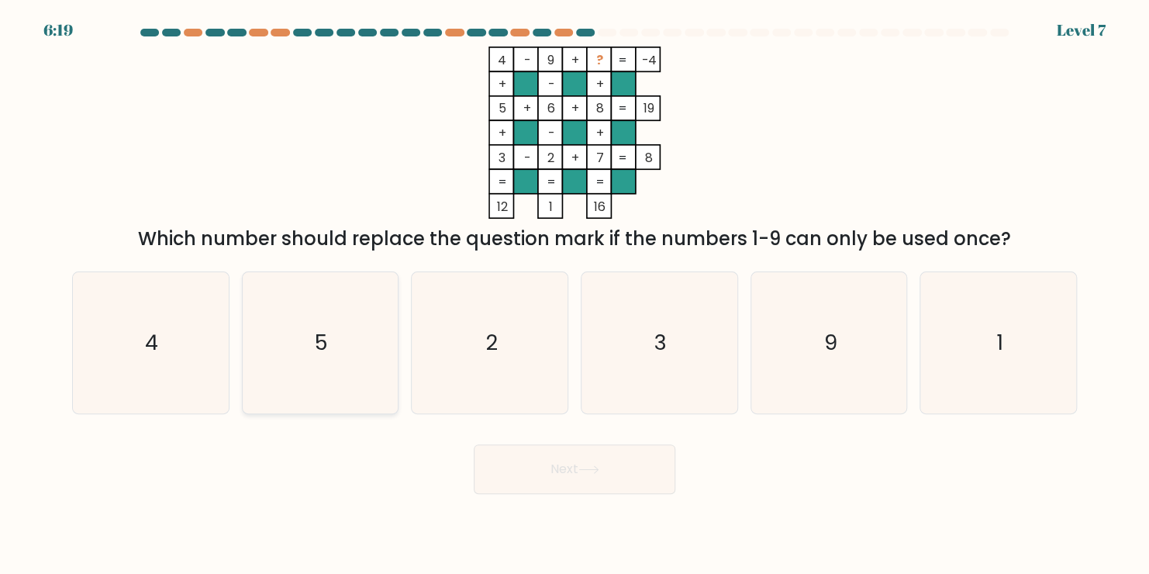
click at [266, 346] on icon "5" at bounding box center [320, 342] width 141 height 141
click at [575, 295] on input "b. 5" at bounding box center [575, 291] width 1 height 8
radio input "true"
click at [503, 466] on button "Next" at bounding box center [575, 469] width 202 height 50
